Goal: Task Accomplishment & Management: Complete application form

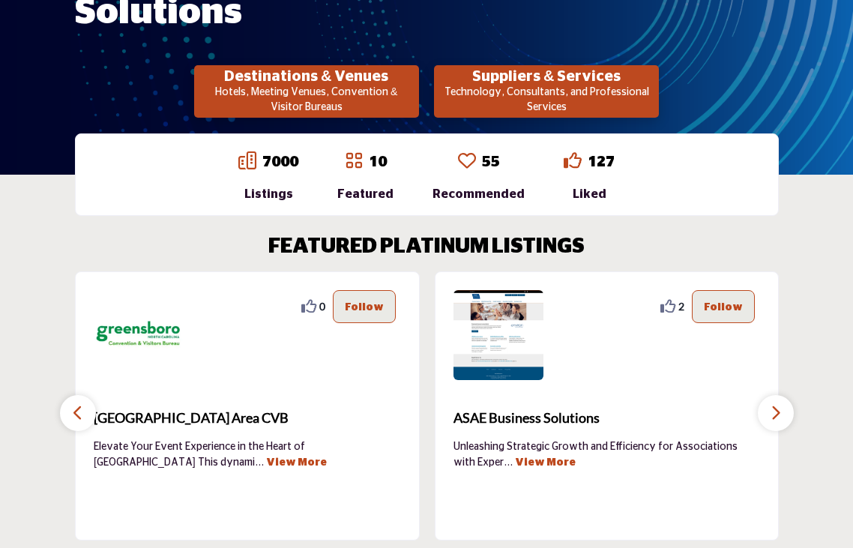
scroll to position [289, 0]
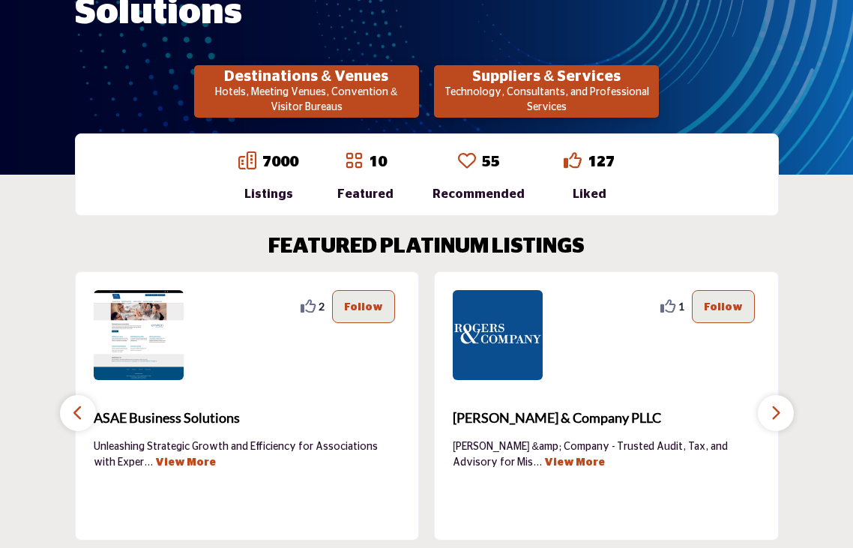
click at [572, 85] on p "Technology, Consultants, and Professional Services" at bounding box center [546, 99] width 216 height 29
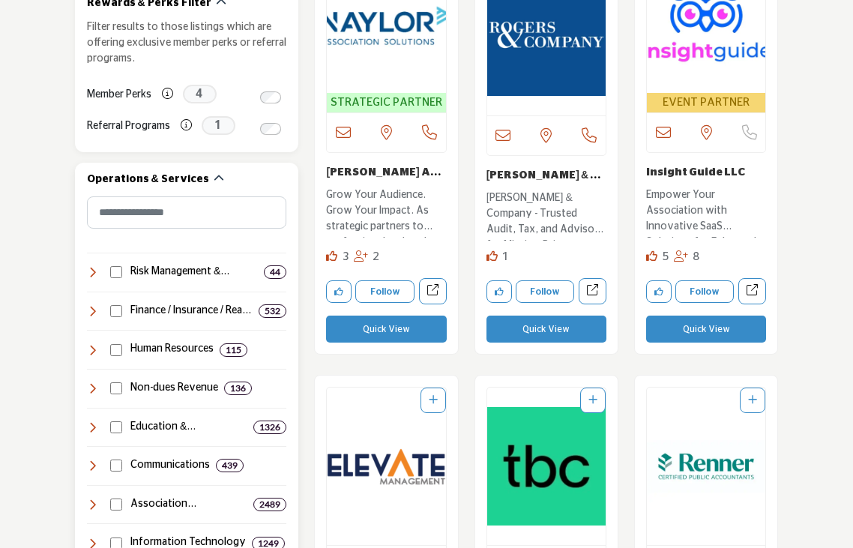
scroll to position [538, 0]
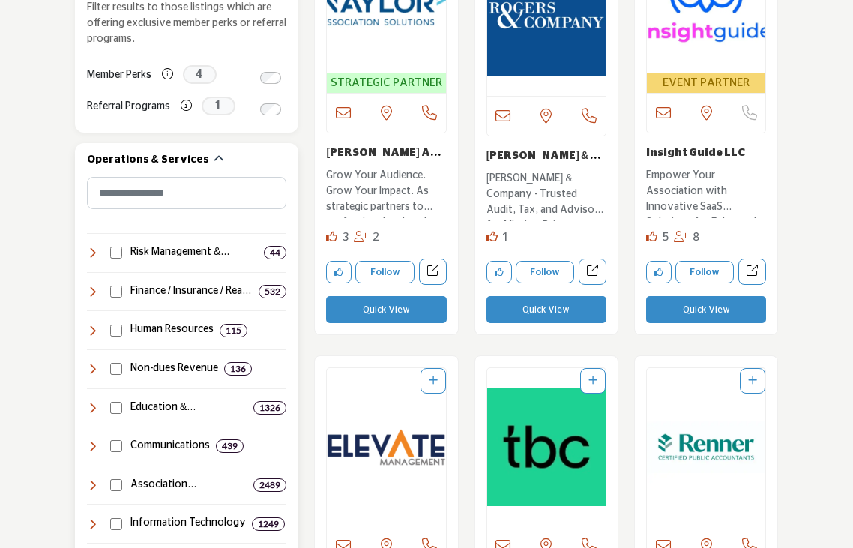
click at [94, 479] on icon at bounding box center [93, 485] width 12 height 12
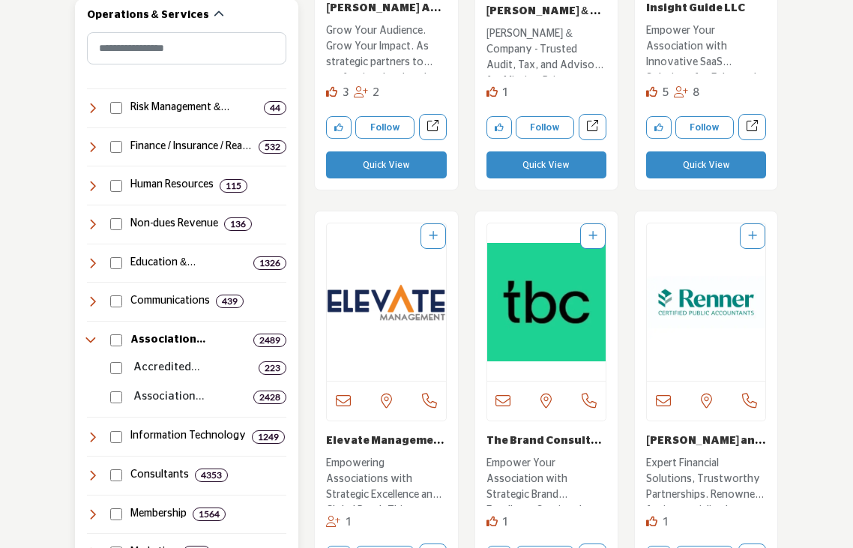
scroll to position [726, 0]
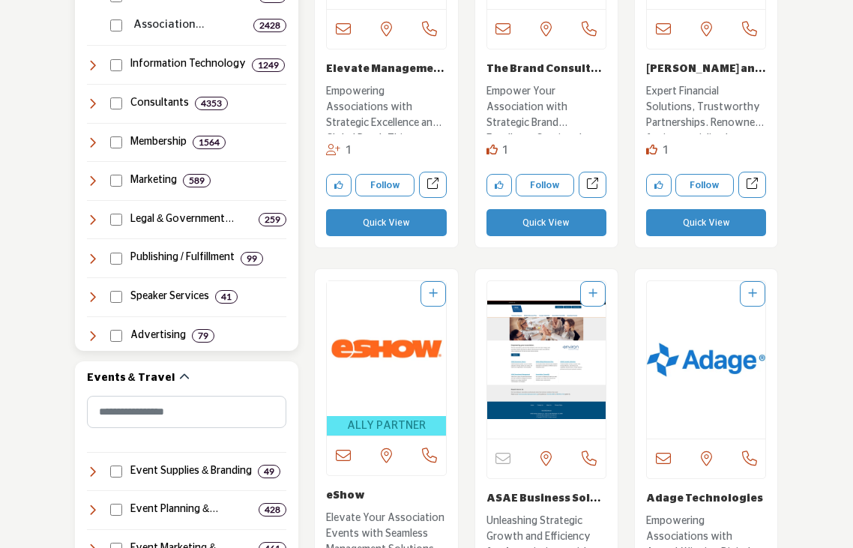
scroll to position [420, 0]
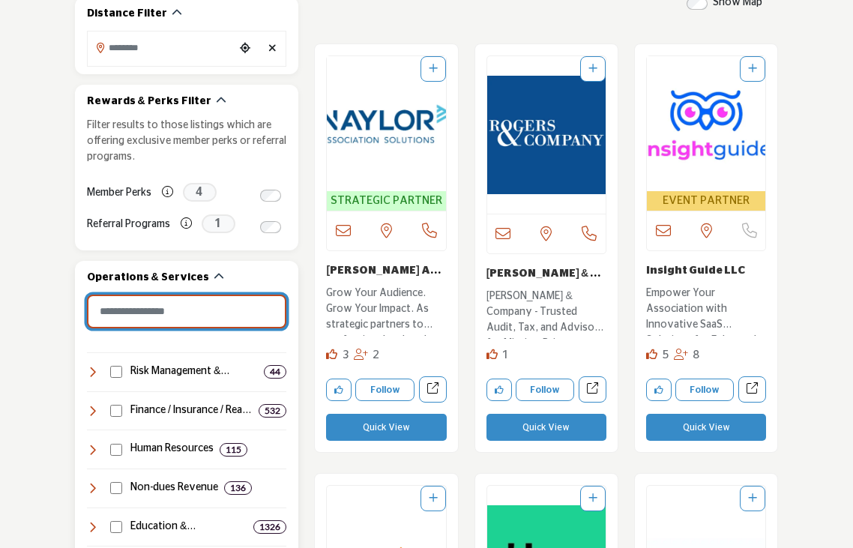
click at [124, 295] on input "Search Category" at bounding box center [187, 312] width 200 height 34
type input "*"
type input "*********"
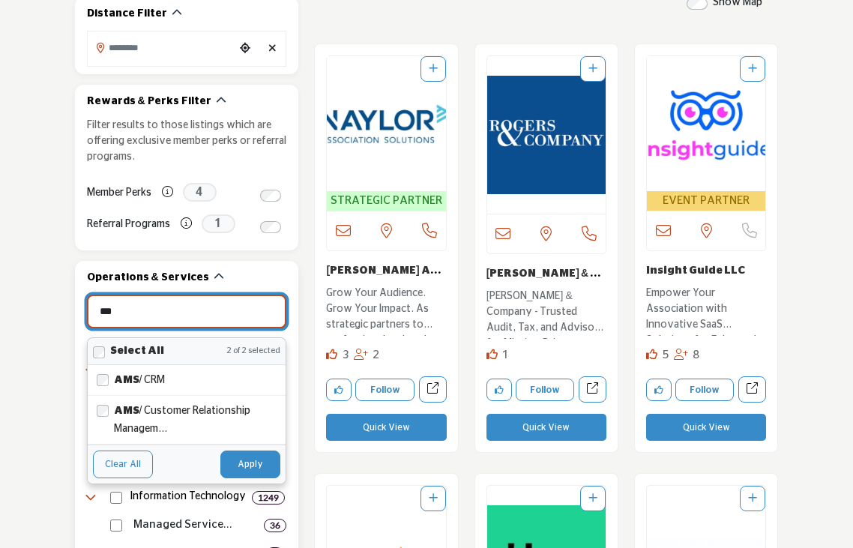
click at [256, 453] on button "Apply" at bounding box center [250, 463] width 60 height 27
type input "***"
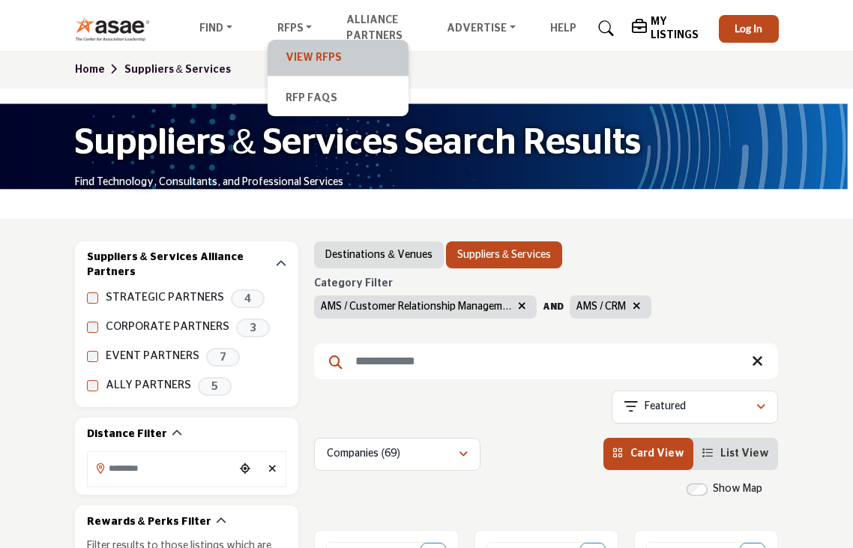
click at [293, 66] on link "View RFPs" at bounding box center [338, 57] width 126 height 21
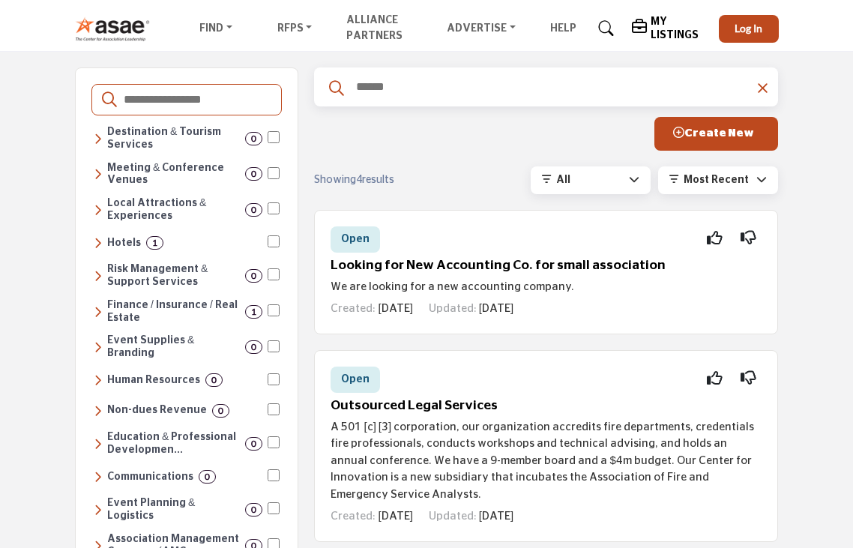
click at [216, 105] on input "Search Categories" at bounding box center [197, 99] width 150 height 19
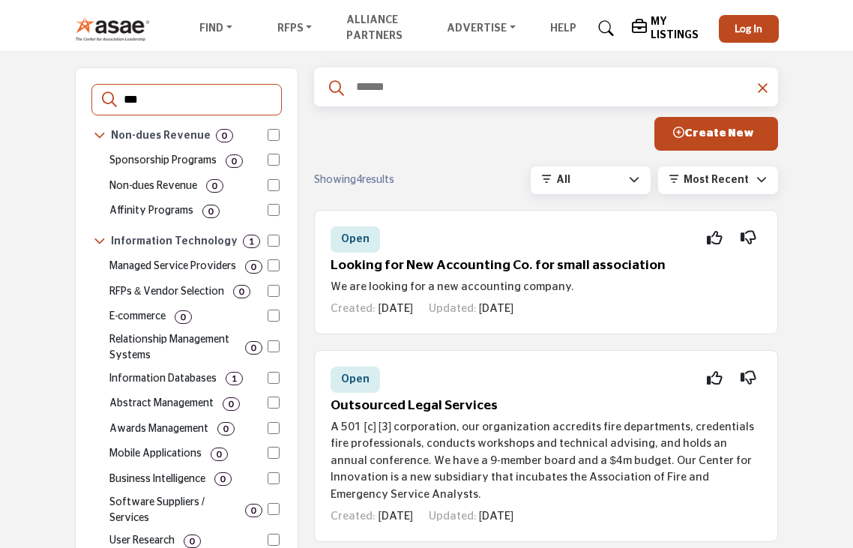
type input "***"
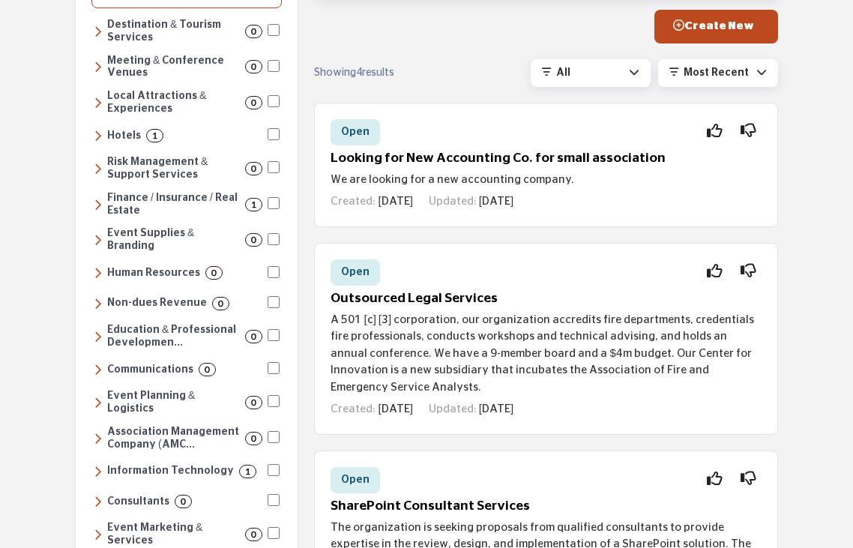
scroll to position [82, 0]
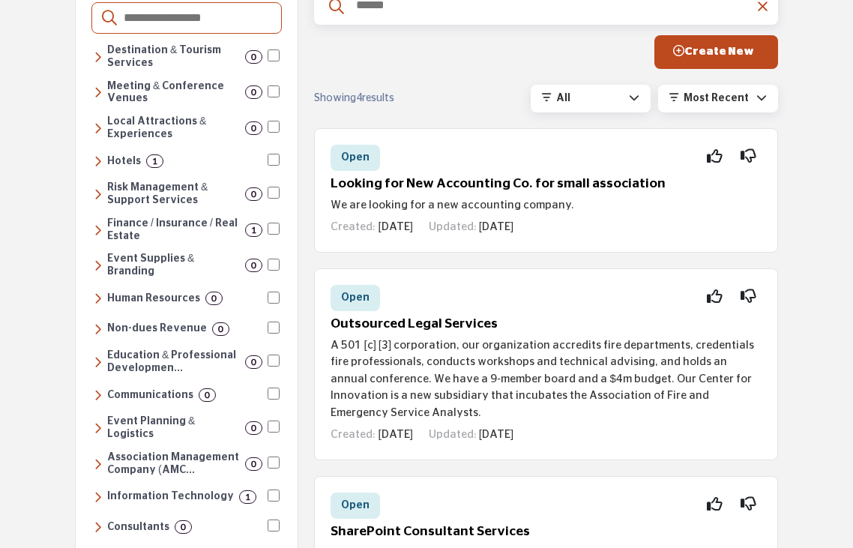
click at [123, 490] on h6 "Information Technology" at bounding box center [170, 496] width 127 height 13
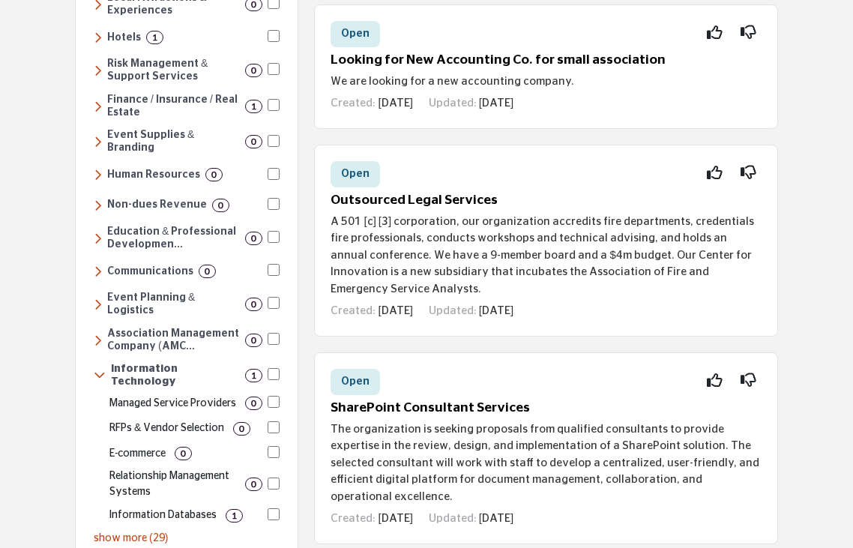
scroll to position [208, 0]
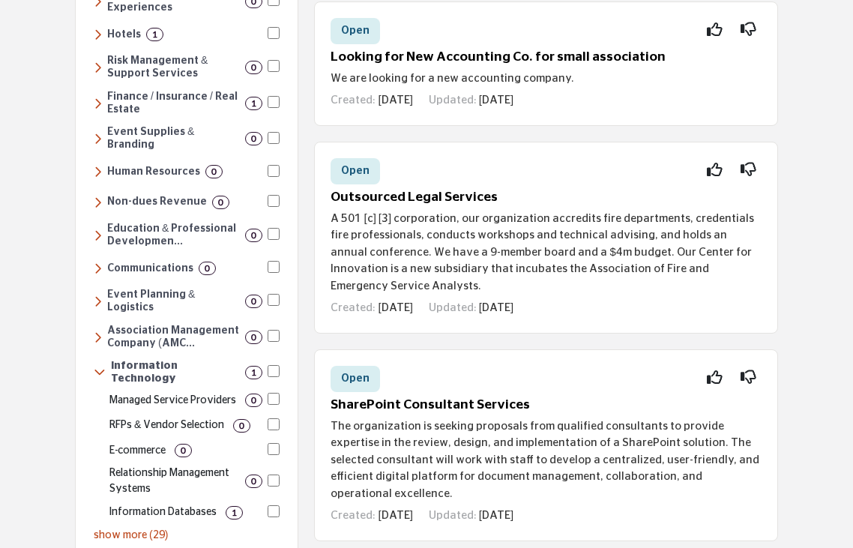
click at [183, 504] on p "Information Databases" at bounding box center [162, 512] width 107 height 16
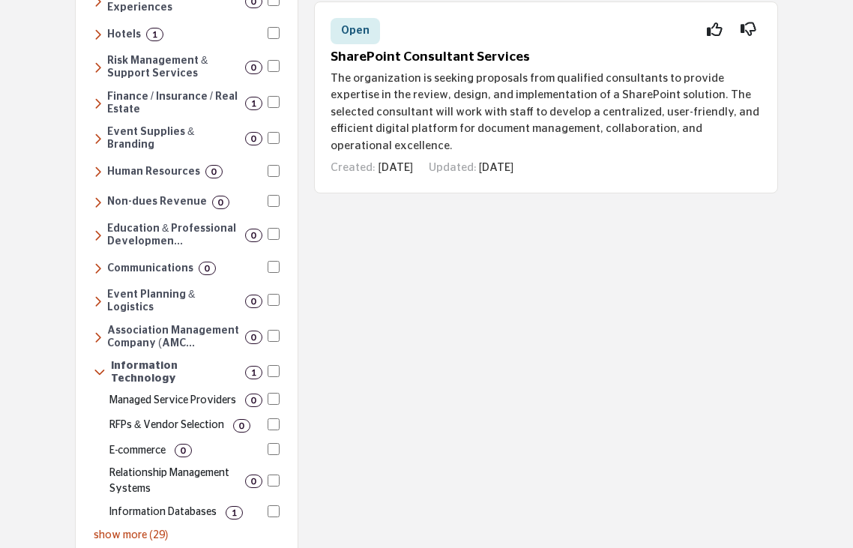
scroll to position [0, 0]
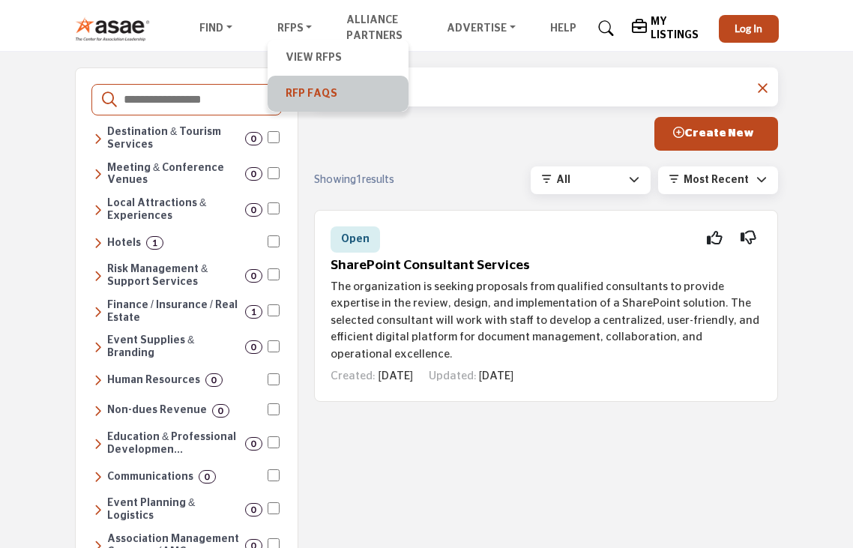
drag, startPoint x: 298, startPoint y: 86, endPoint x: 307, endPoint y: 101, distance: 17.5
click at [299, 87] on link "RFP FAQs" at bounding box center [338, 93] width 126 height 21
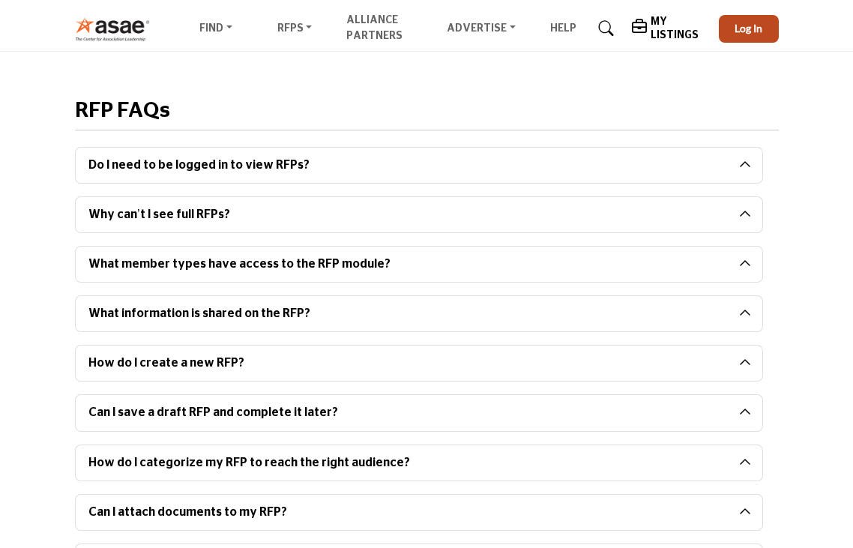
click at [399, 364] on button "How do I create a new RFP?" at bounding box center [407, 363] width 663 height 35
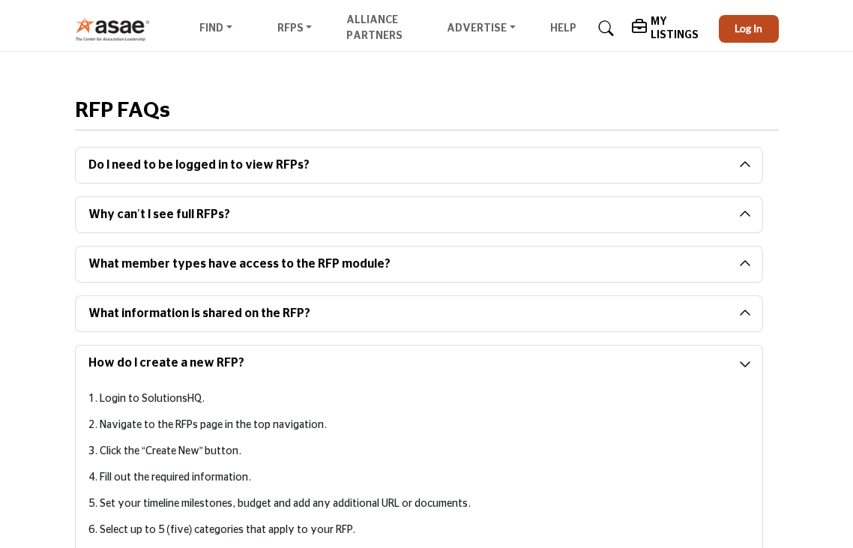
click at [154, 400] on p "1. Login to SolutionsHQ." at bounding box center [418, 399] width 660 height 16
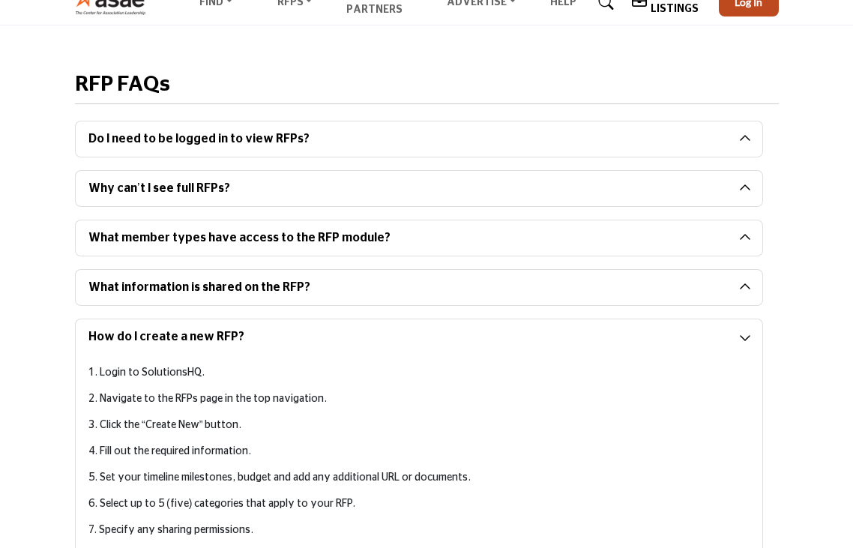
scroll to position [55, 0]
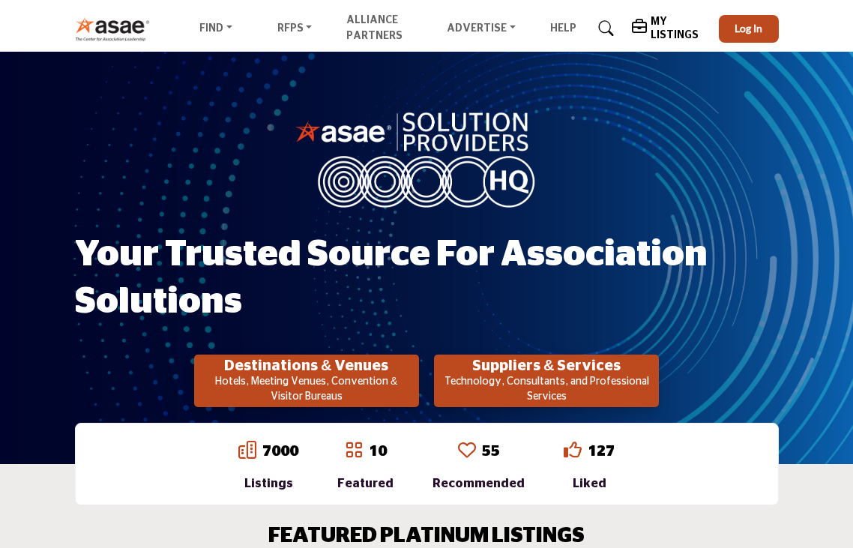
click at [750, 25] on span "Log In" at bounding box center [749, 28] width 28 height 13
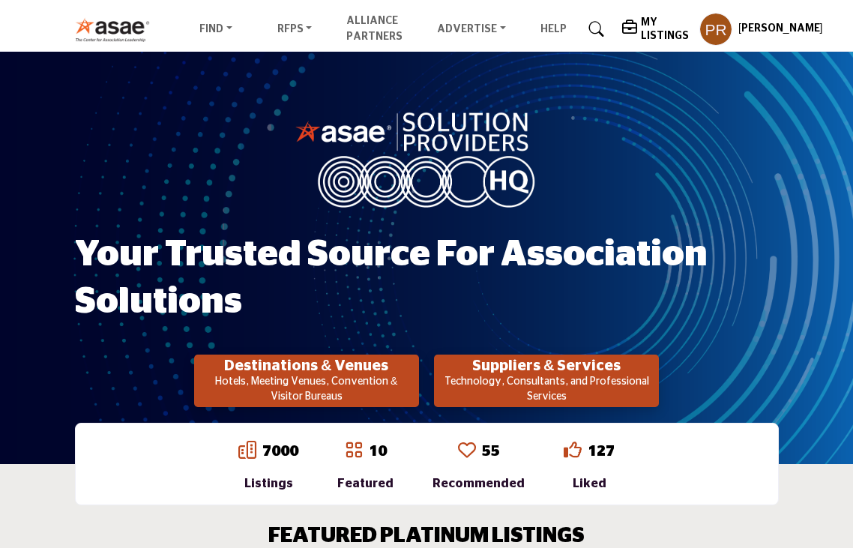
click at [641, 28] on h5 "My Listings" at bounding box center [666, 29] width 51 height 27
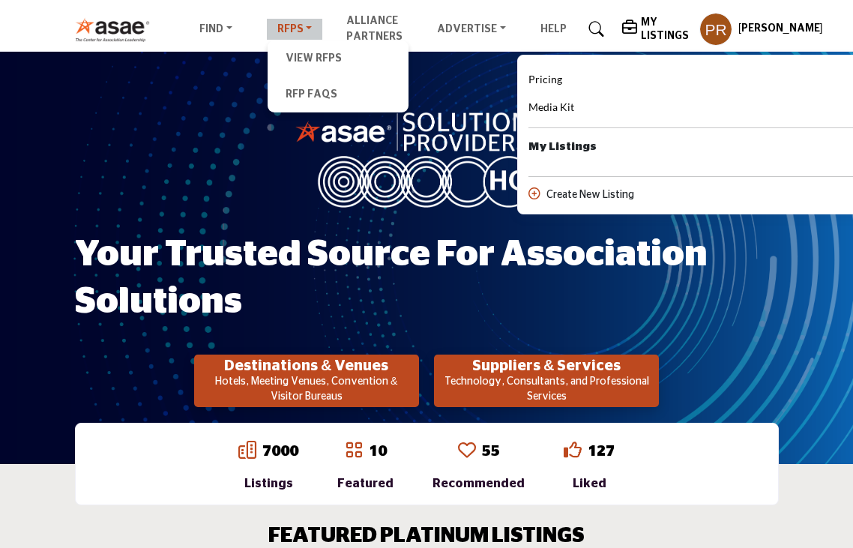
click at [288, 27] on link "RFPs" at bounding box center [295, 29] width 56 height 21
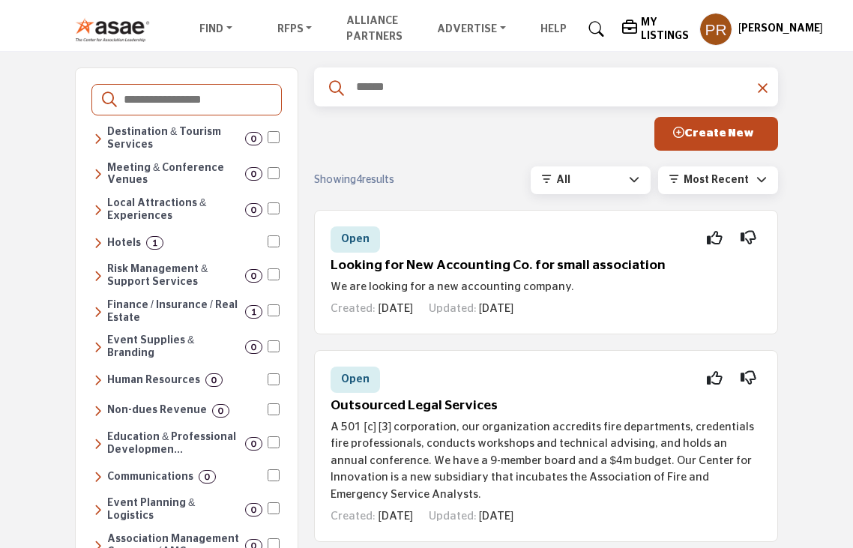
click at [704, 134] on span "Create New" at bounding box center [713, 132] width 81 height 11
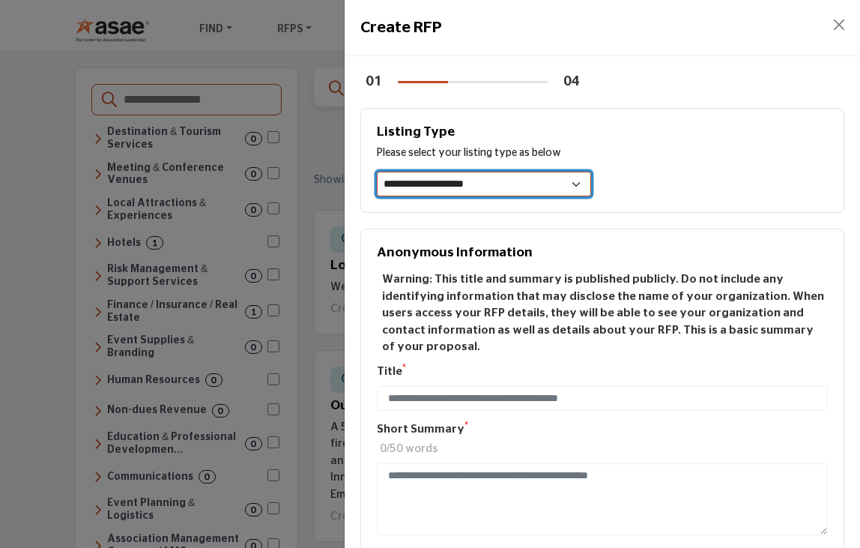
select select "**********"
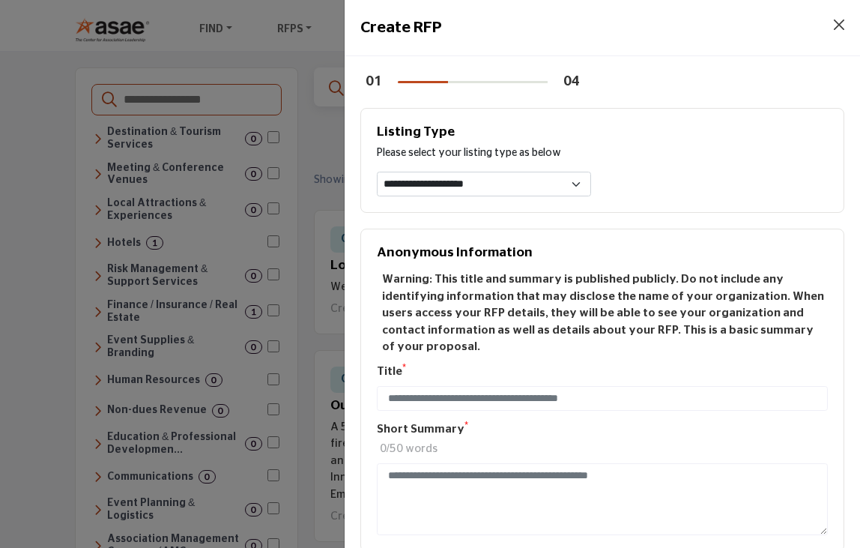
click at [837, 19] on button "Close" at bounding box center [839, 24] width 21 height 21
